Goal: Information Seeking & Learning: Learn about a topic

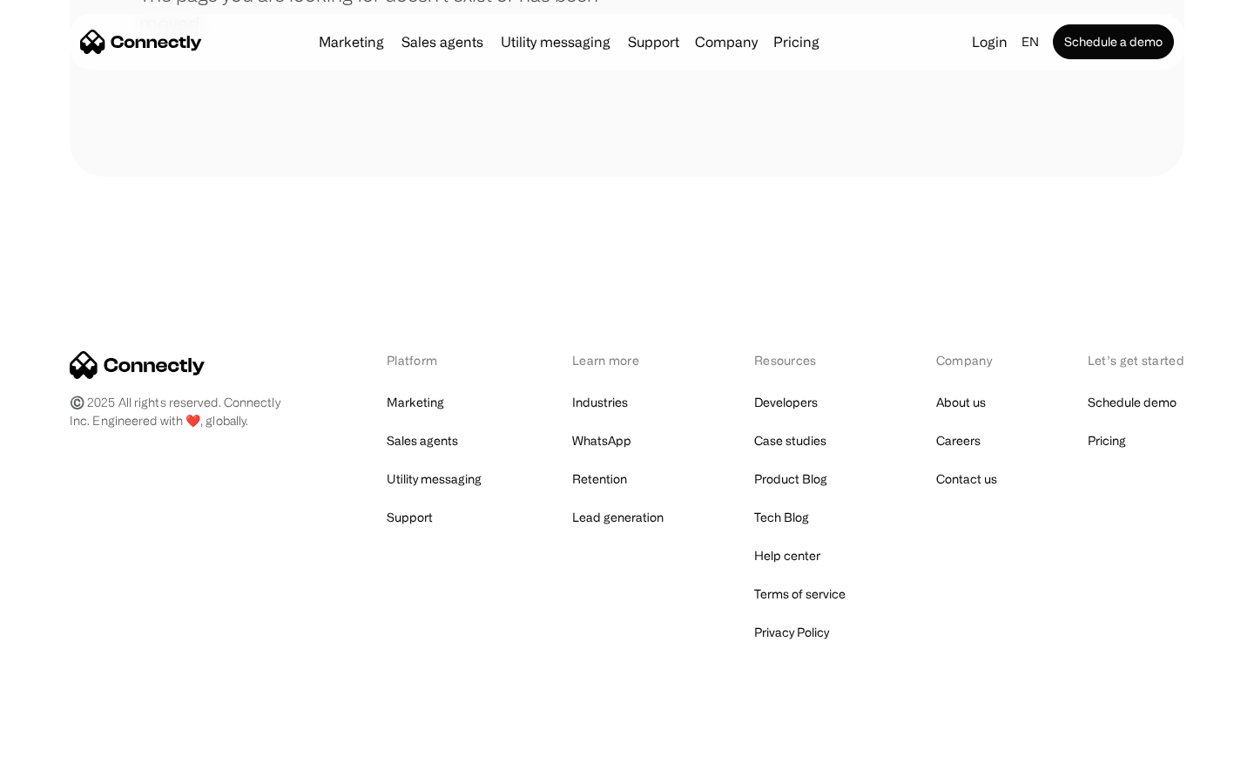
scroll to position [318, 0]
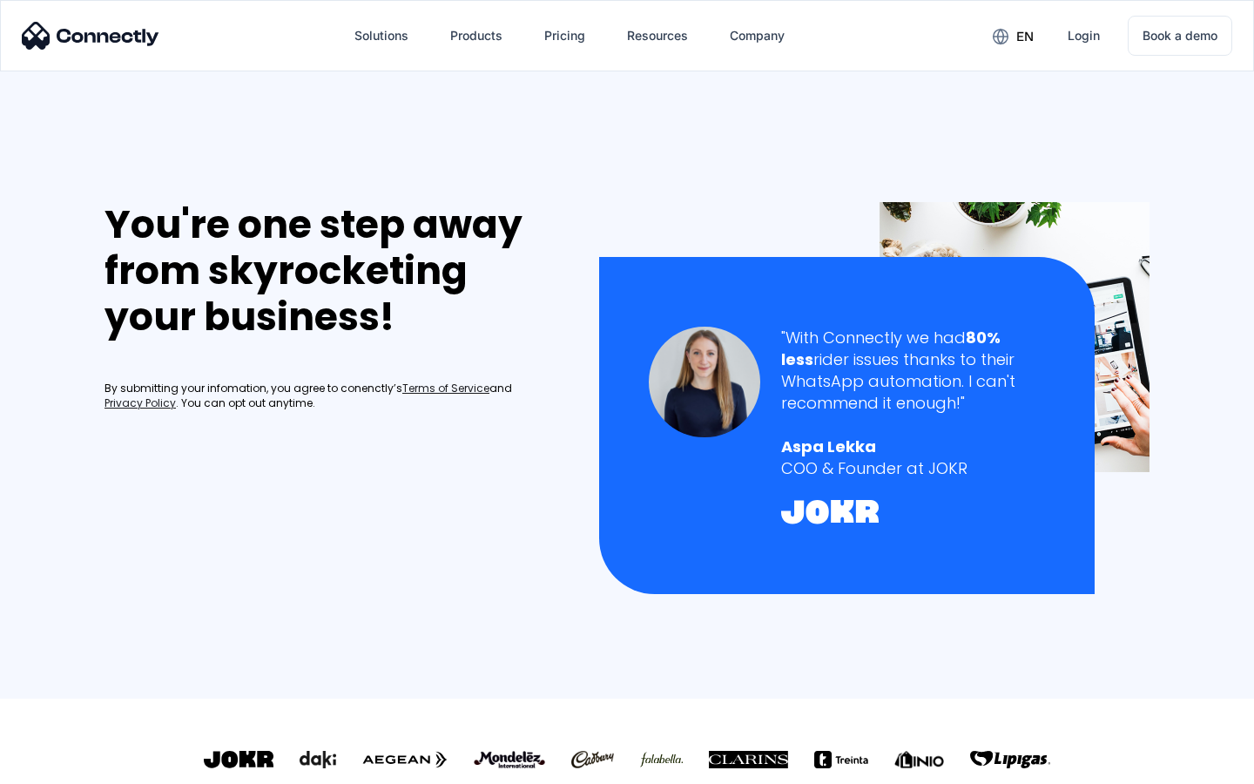
scroll to position [748, 0]
